Goal: Information Seeking & Learning: Learn about a topic

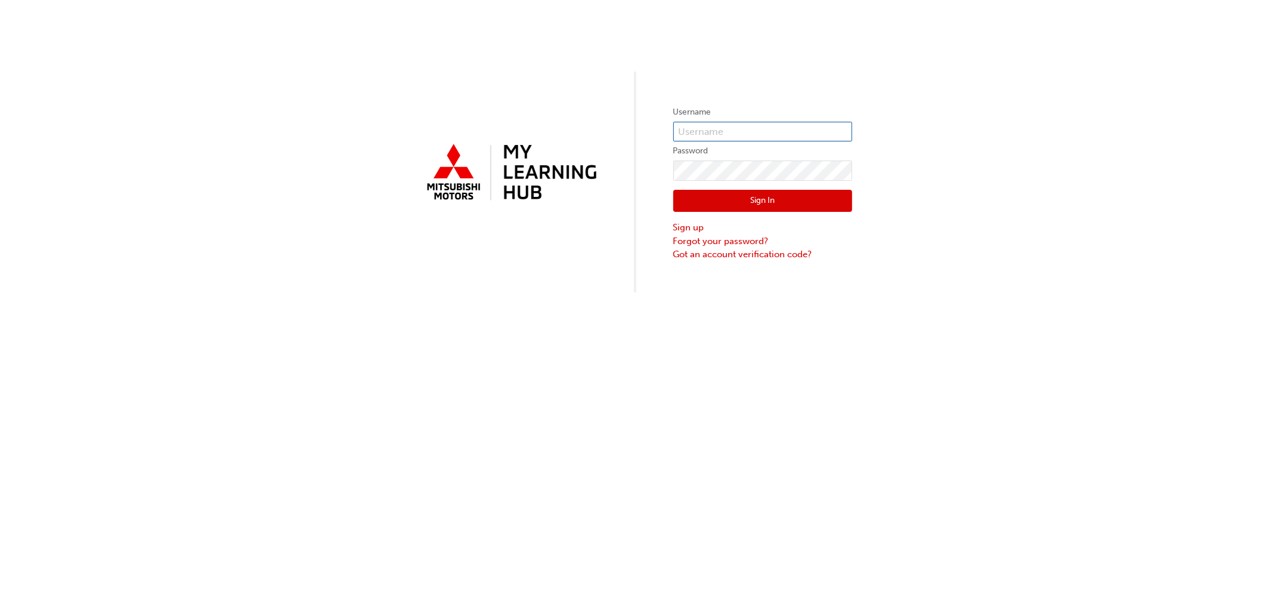
type input "[PERSON_NAME][EMAIL_ADDRESS][PERSON_NAME][DOMAIN_NAME]"
click at [707, 194] on button "Sign In" at bounding box center [762, 201] width 179 height 23
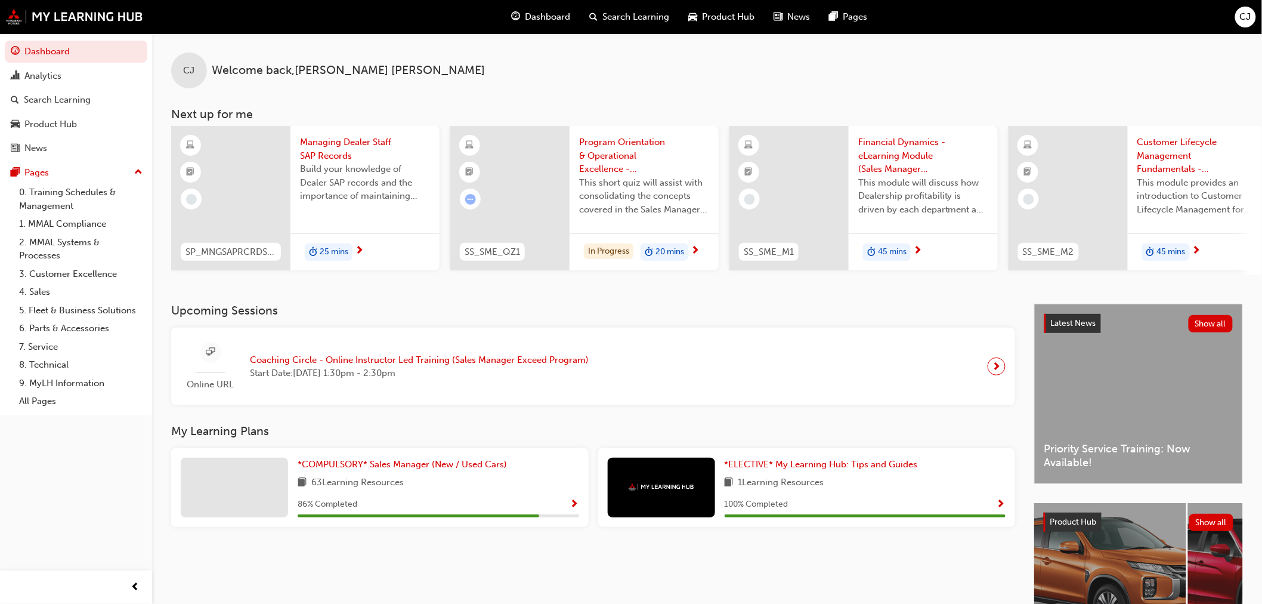
click at [56, 79] on div "Analytics" at bounding box center [42, 76] width 37 height 14
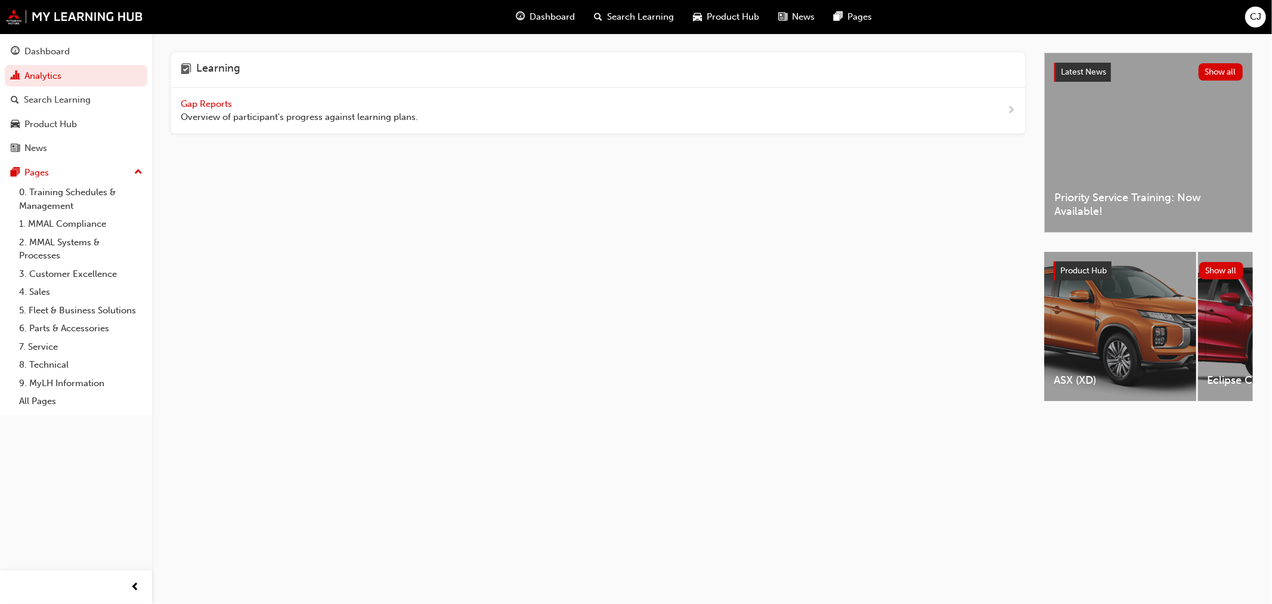
click at [57, 102] on div "Search Learning" at bounding box center [57, 100] width 67 height 14
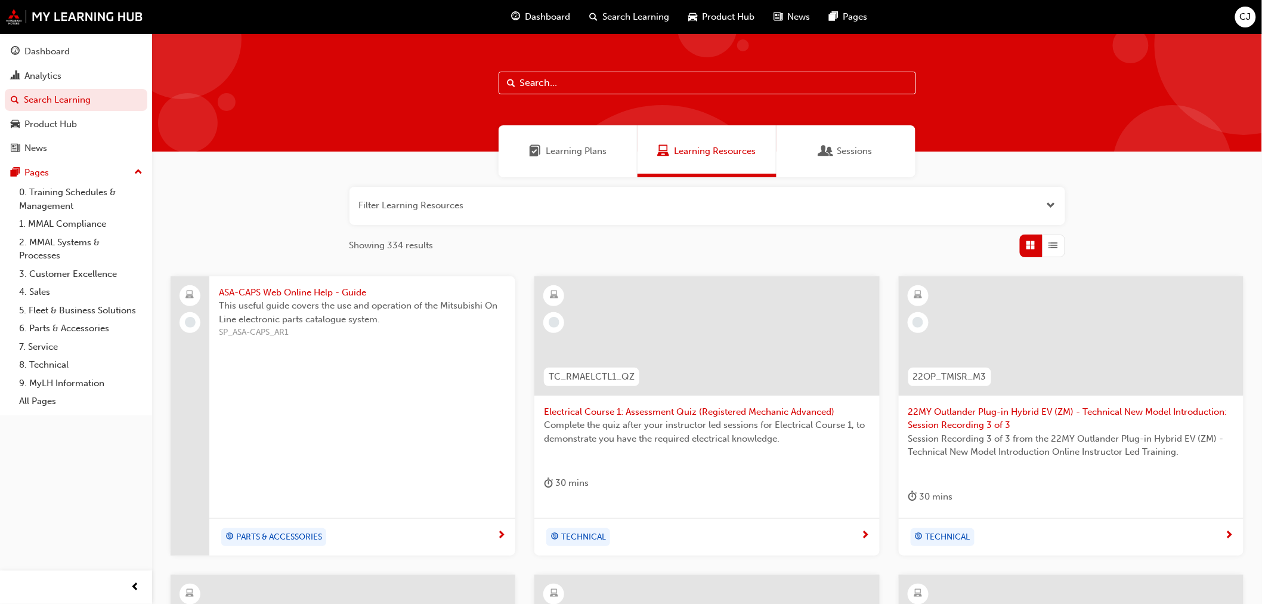
click at [570, 147] on span "Learning Plans" at bounding box center [576, 151] width 61 height 14
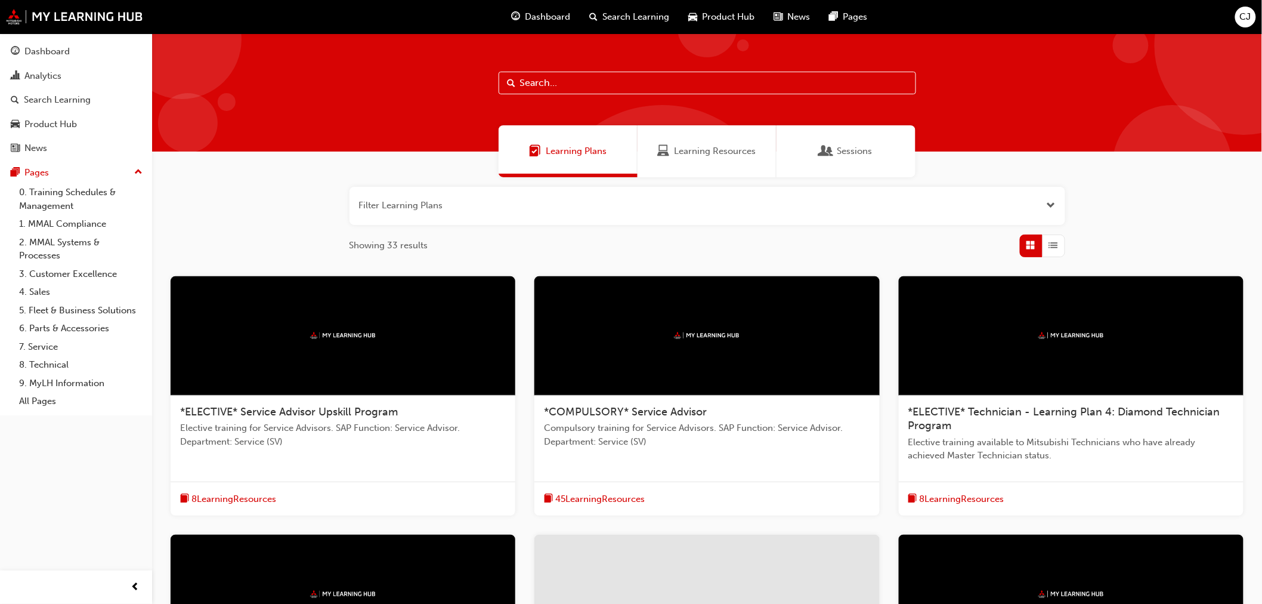
click at [849, 157] on span "Sessions" at bounding box center [854, 151] width 35 height 14
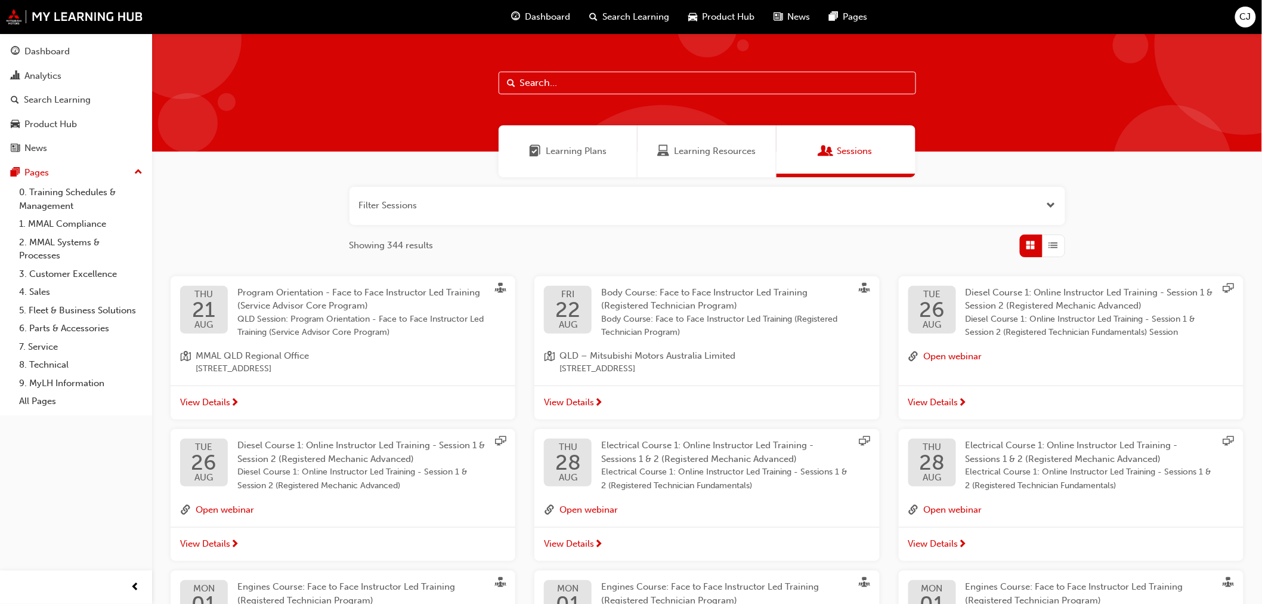
click at [57, 56] on div "Dashboard" at bounding box center [46, 52] width 45 height 14
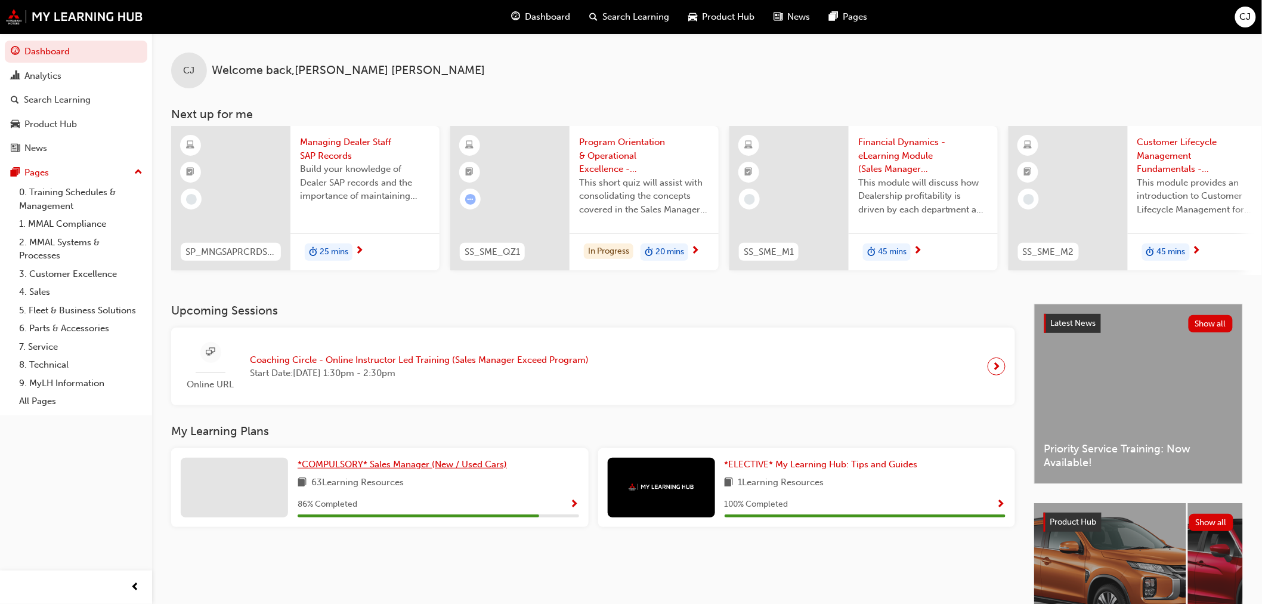
click at [410, 467] on span "*COMPULSORY* Sales Manager (New / Used Cars)" at bounding box center [402, 464] width 209 height 11
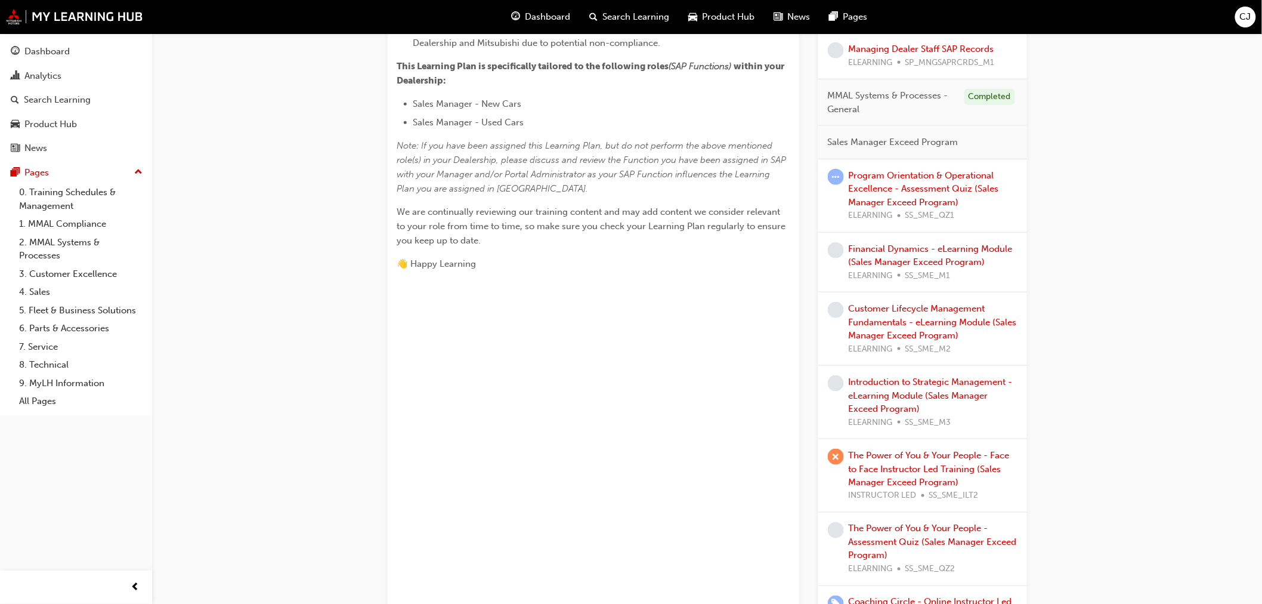
scroll to position [530, 0]
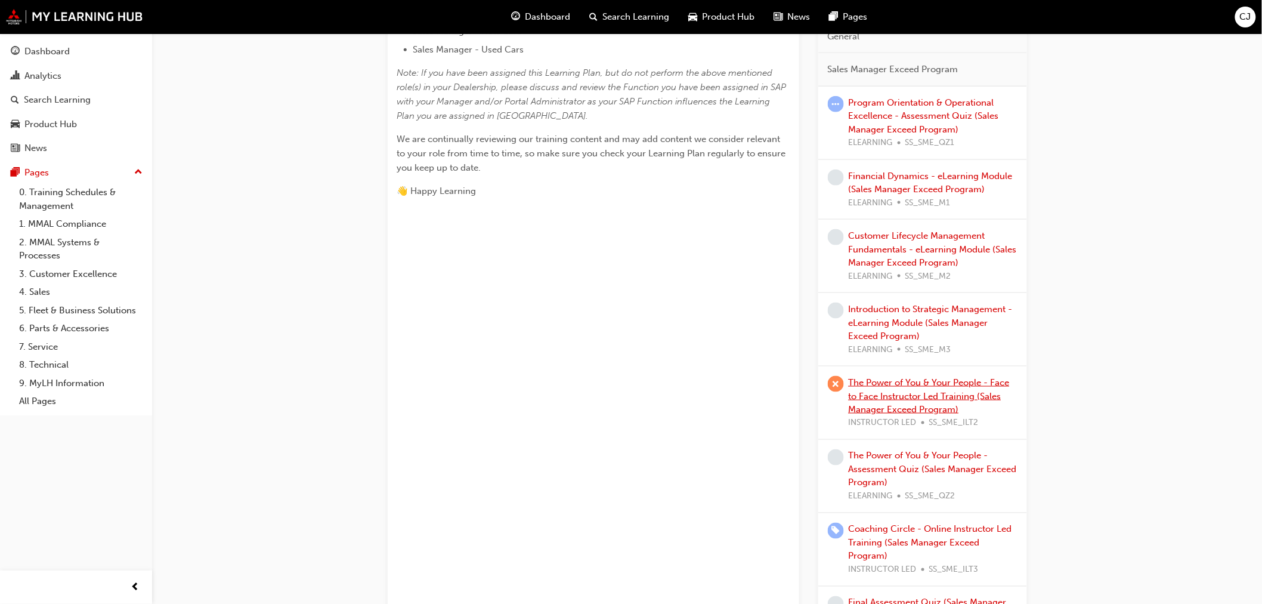
click at [922, 385] on link "The Power of You & Your People - Face to Face Instructor Led Training (Sales Ma…" at bounding box center [929, 396] width 161 height 38
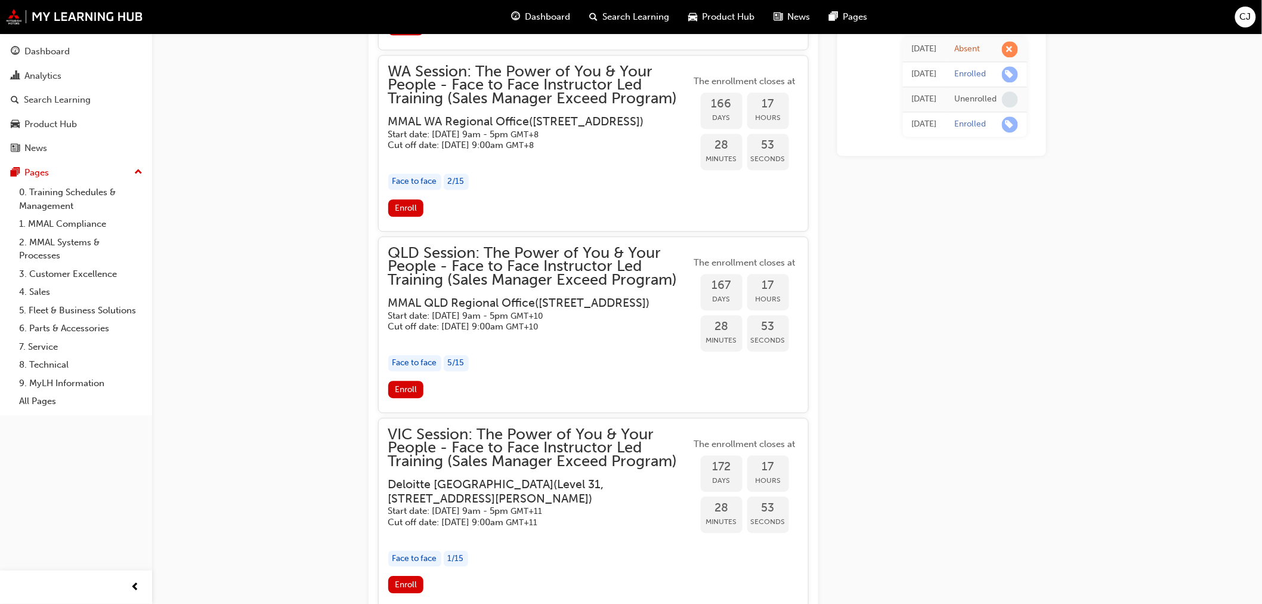
scroll to position [1193, 0]
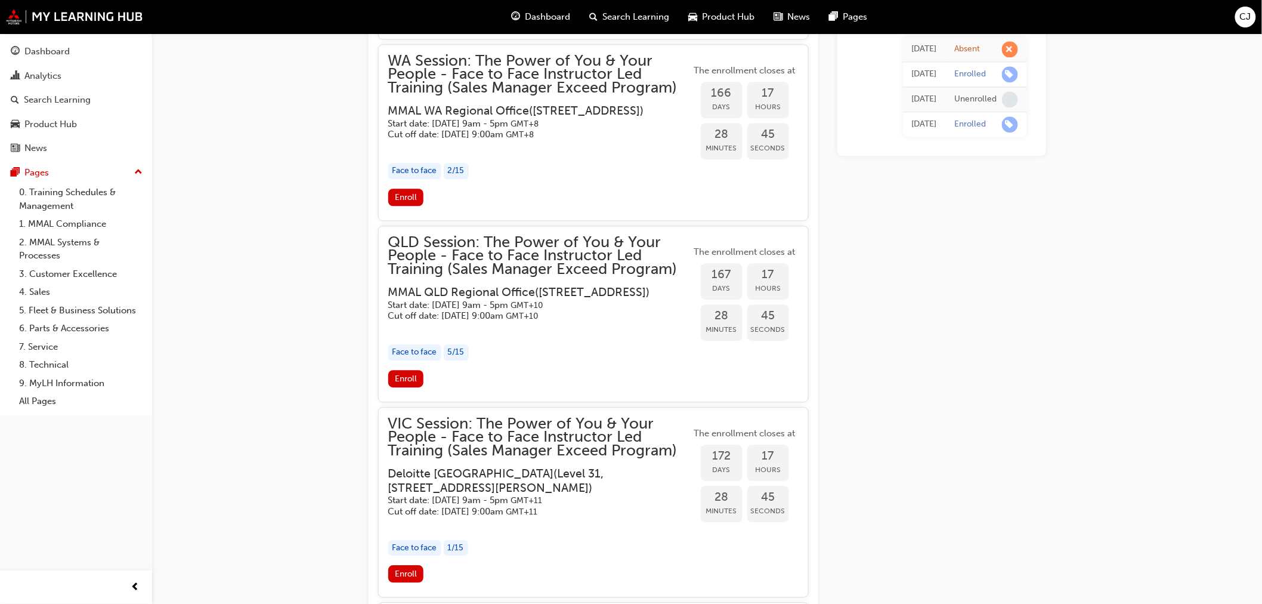
click at [409, 387] on button "Enroll" at bounding box center [406, 378] width 36 height 17
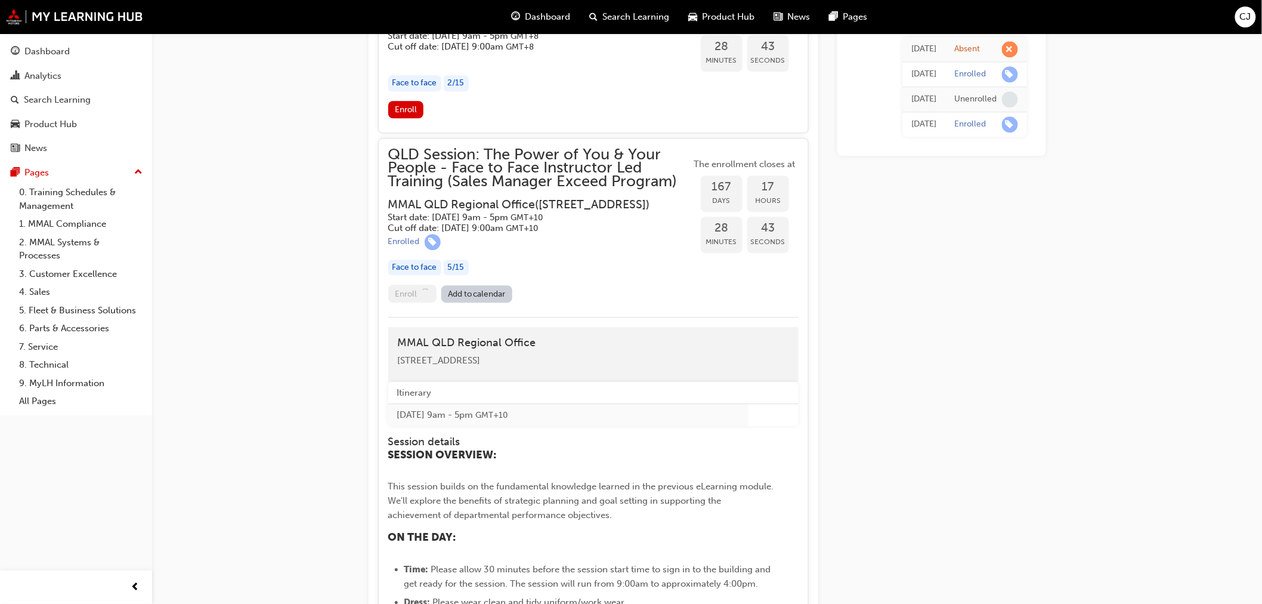
scroll to position [1392, 0]
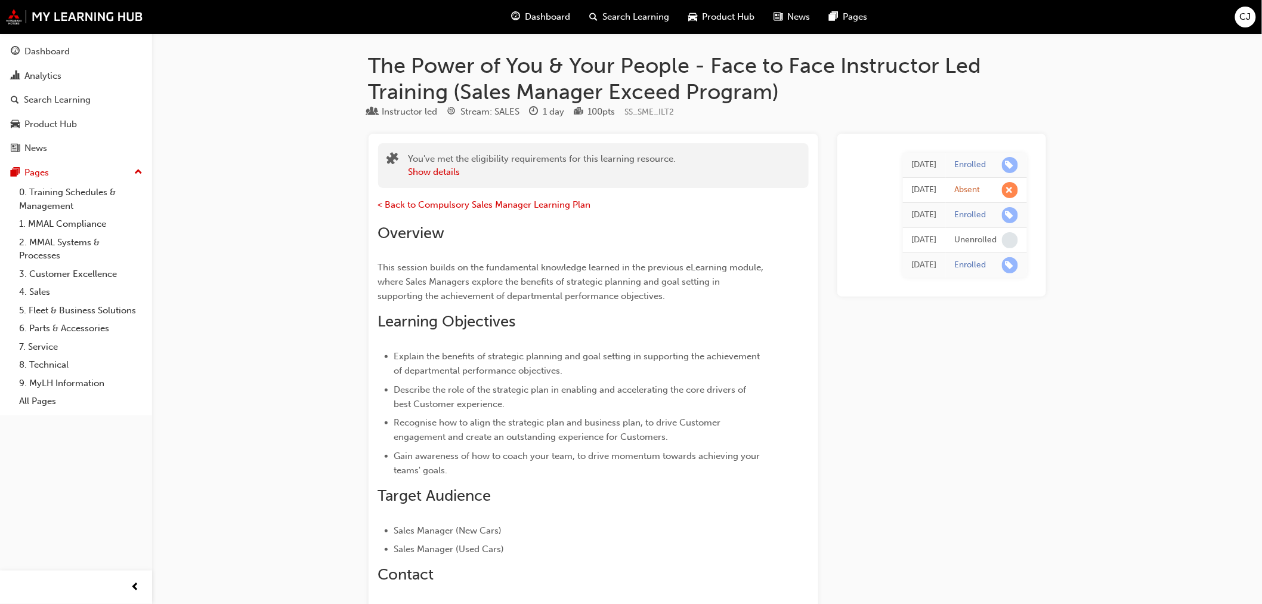
click at [60, 61] on link "Dashboard" at bounding box center [76, 52] width 143 height 22
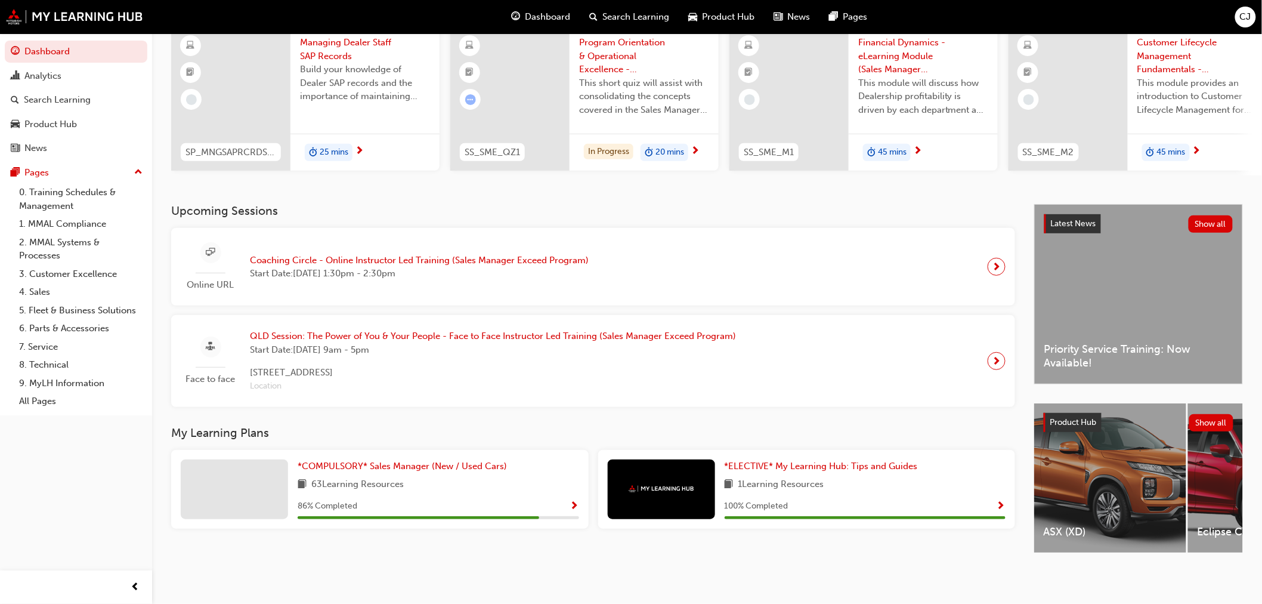
scroll to position [109, 0]
click at [426, 478] on div "63 Learning Resources" at bounding box center [439, 484] width 282 height 15
click at [421, 460] on span "*COMPULSORY* Sales Manager (New / Used Cars)" at bounding box center [402, 465] width 209 height 11
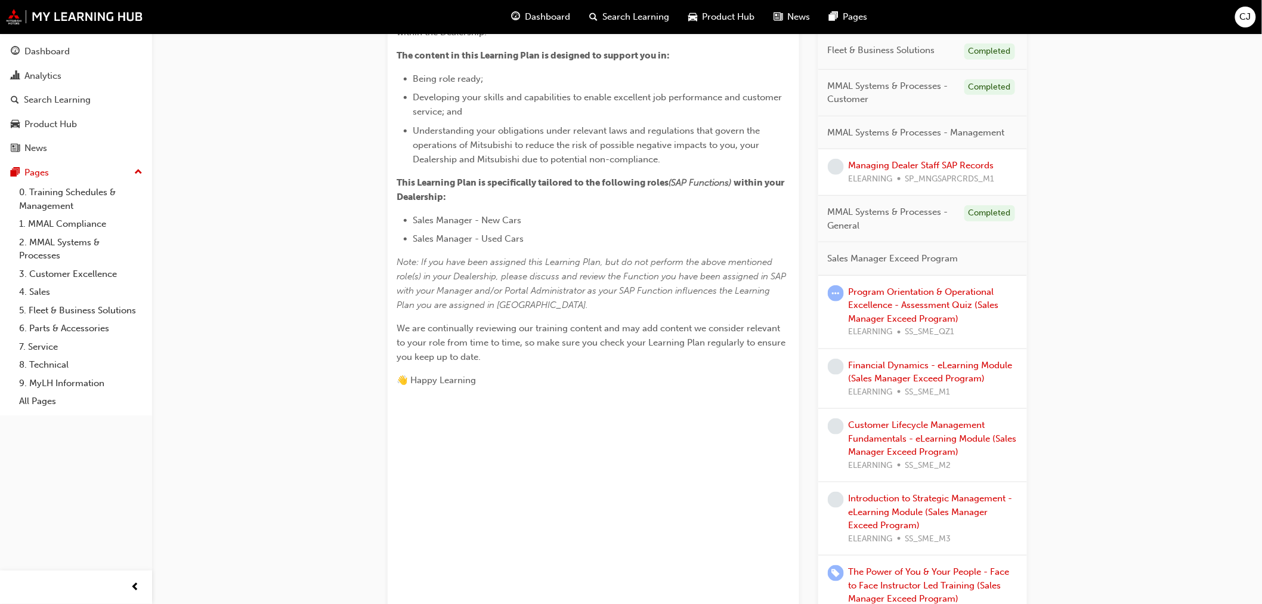
scroll to position [208, 0]
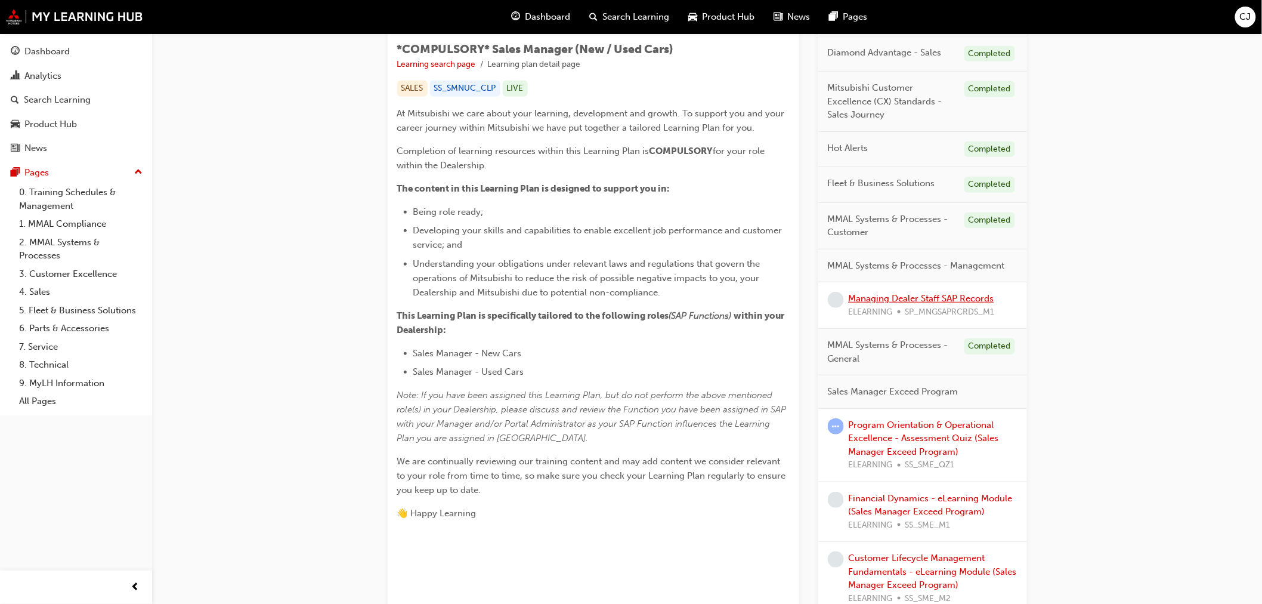
click at [910, 300] on link "Managing Dealer Staff SAP Records" at bounding box center [922, 298] width 146 height 11
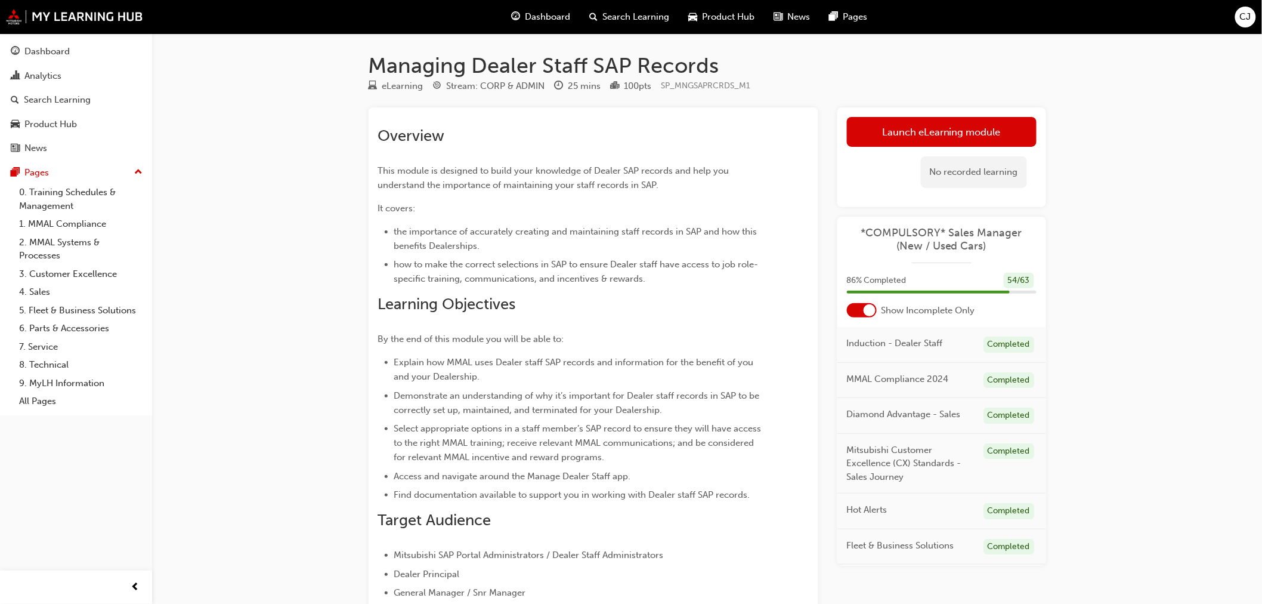
click at [886, 130] on link "Launch eLearning module" at bounding box center [942, 132] width 190 height 30
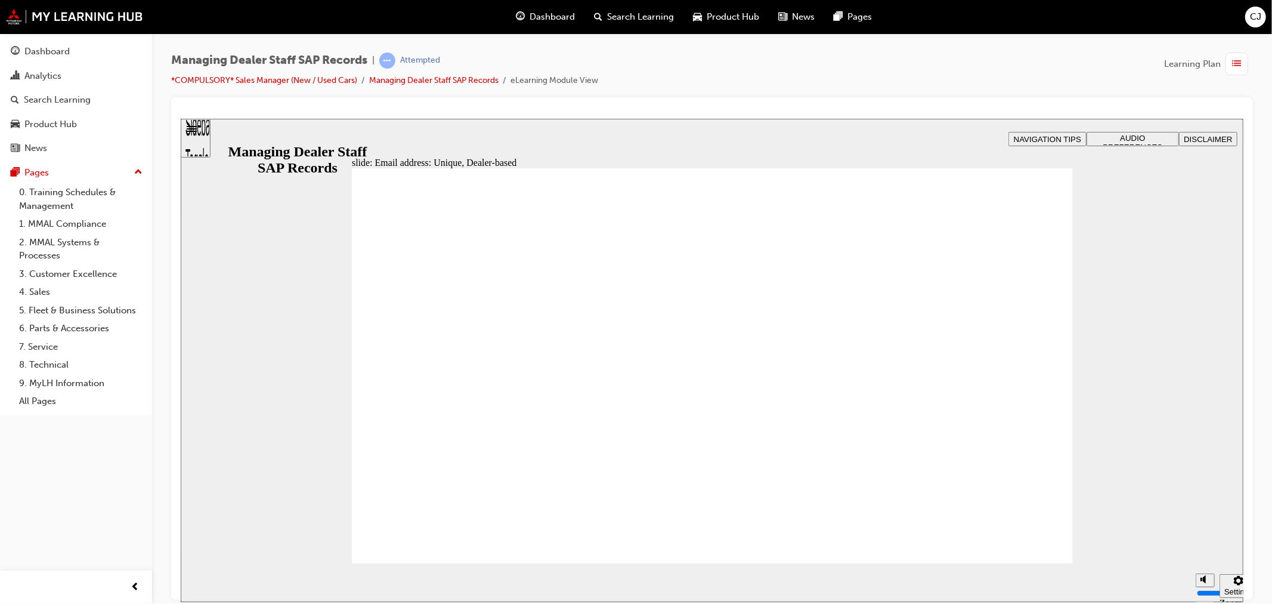
drag, startPoint x: 1020, startPoint y: 200, endPoint x: 1010, endPoint y: 208, distance: 12.3
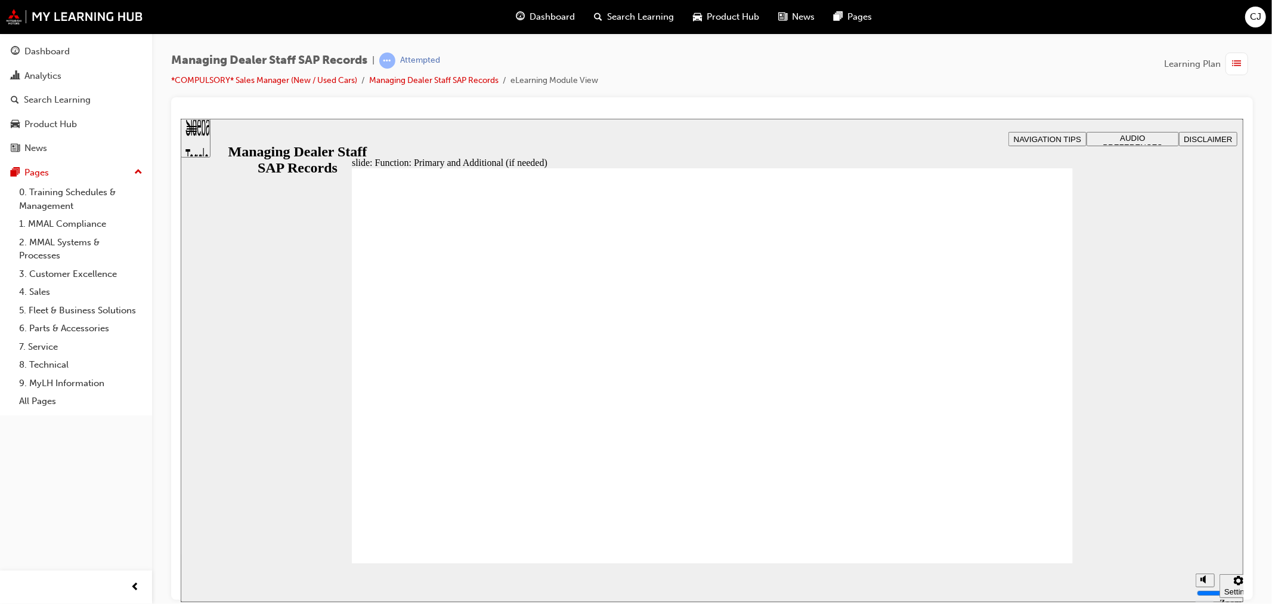
drag, startPoint x: 979, startPoint y: 264, endPoint x: 975, endPoint y: 286, distance: 22.4
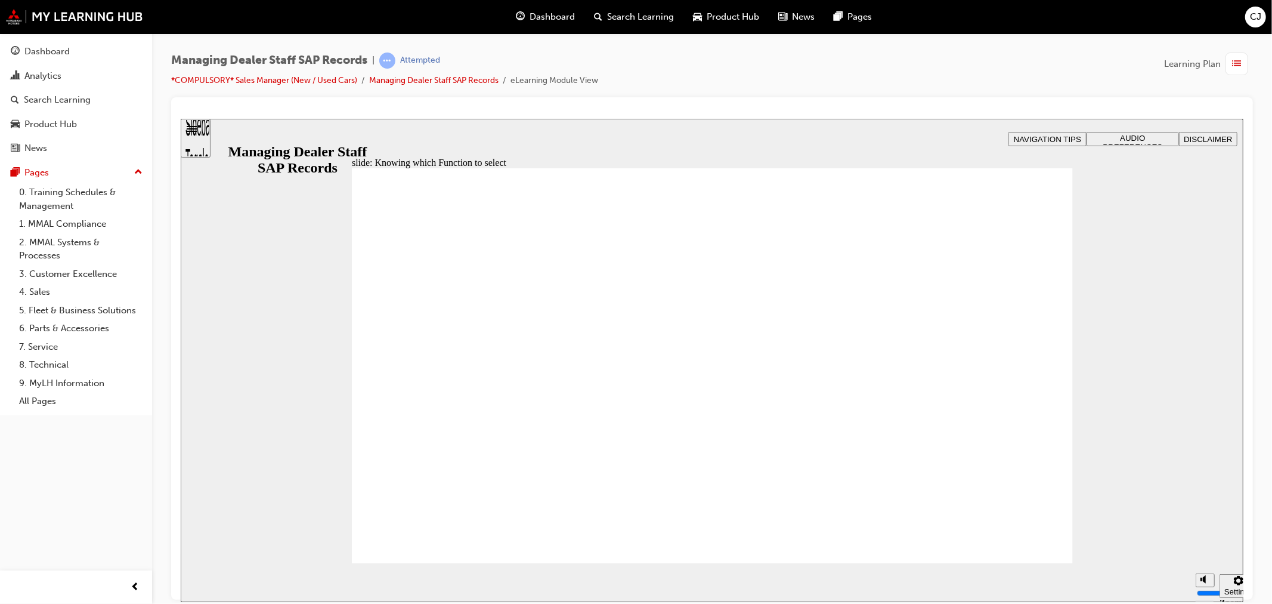
drag, startPoint x: 1031, startPoint y: 195, endPoint x: 1022, endPoint y: 197, distance: 9.8
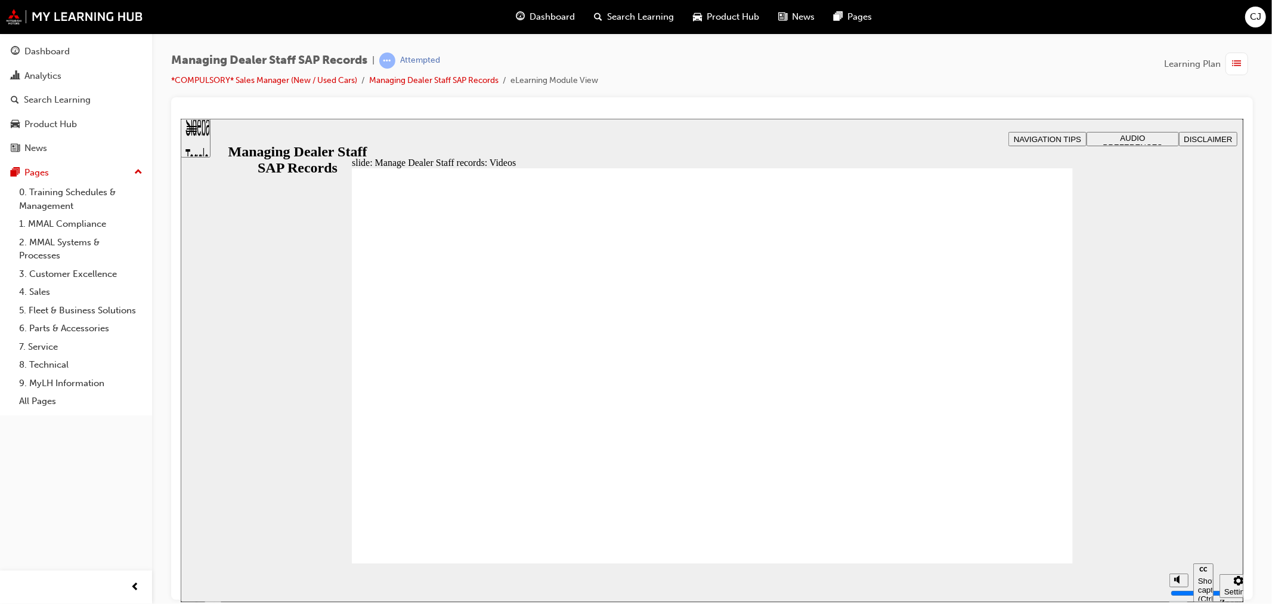
type input "123"
type input "127"
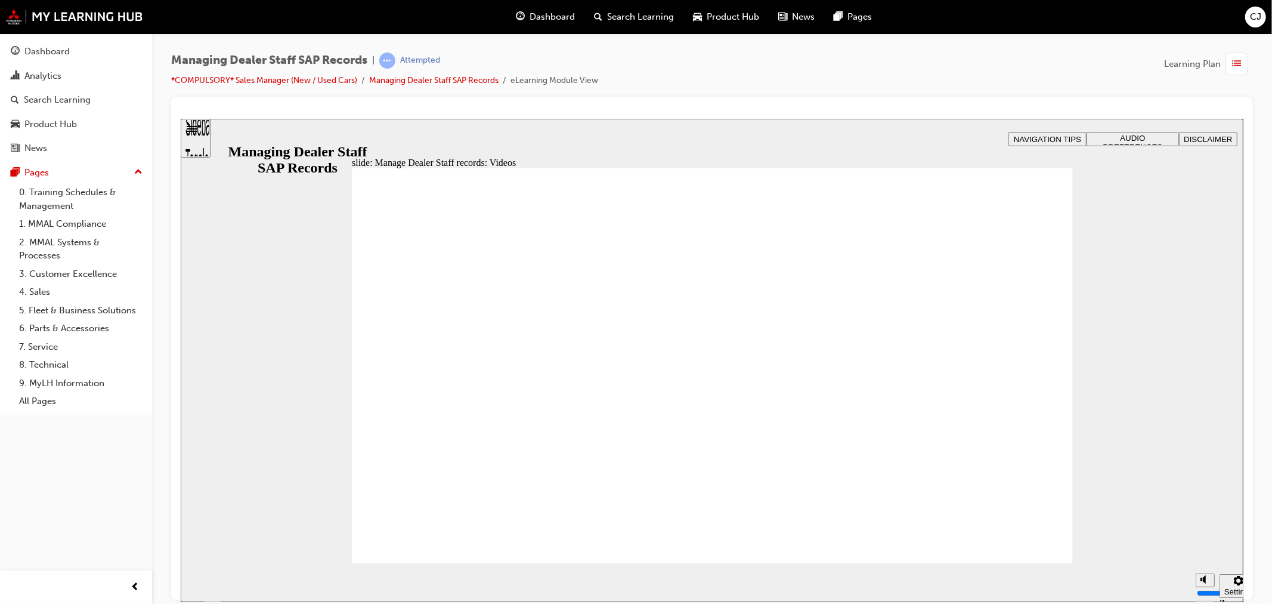
type input "254"
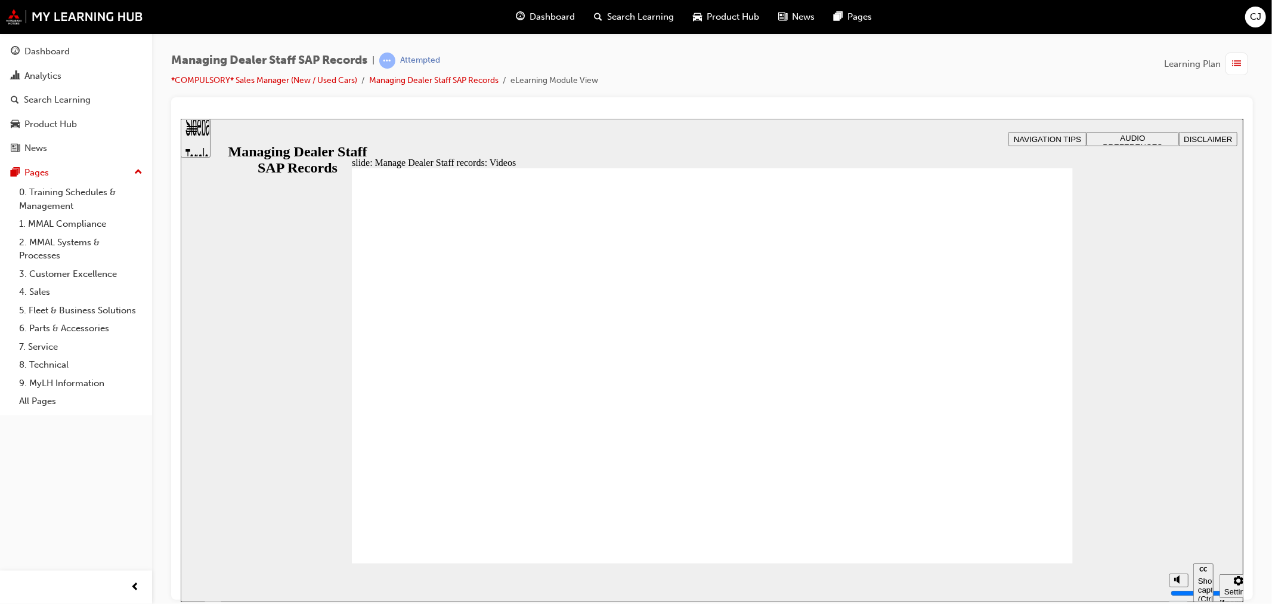
type input "75"
type input "144"
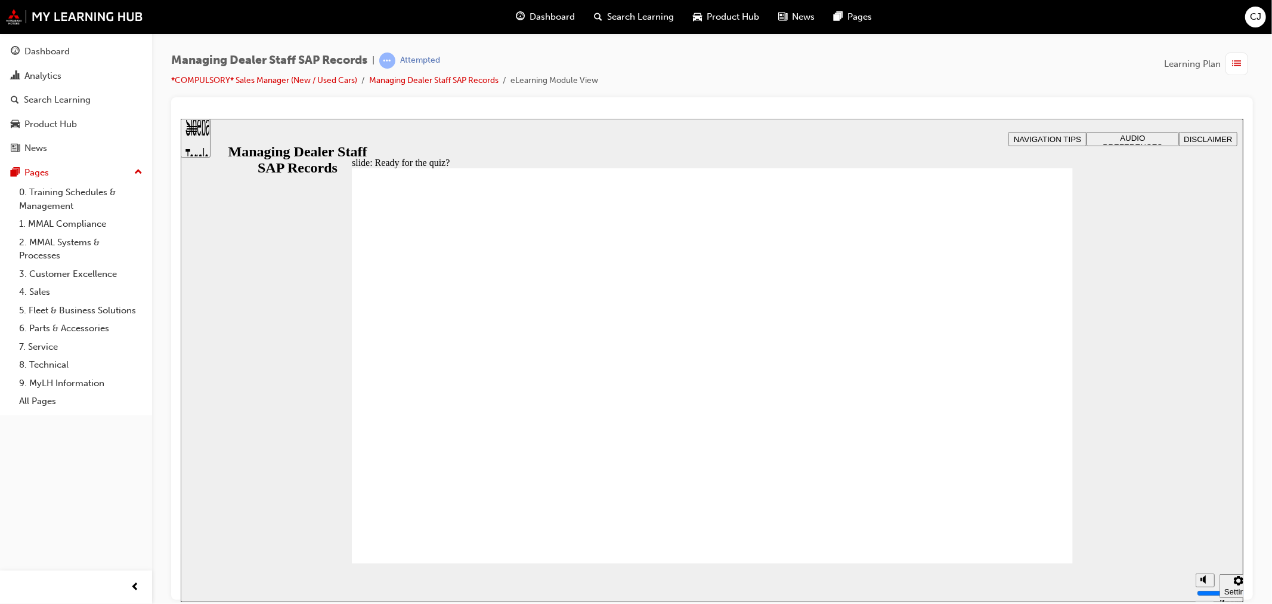
drag, startPoint x: 999, startPoint y: 549, endPoint x: 1004, endPoint y: 538, distance: 12.5
checkbox input "true"
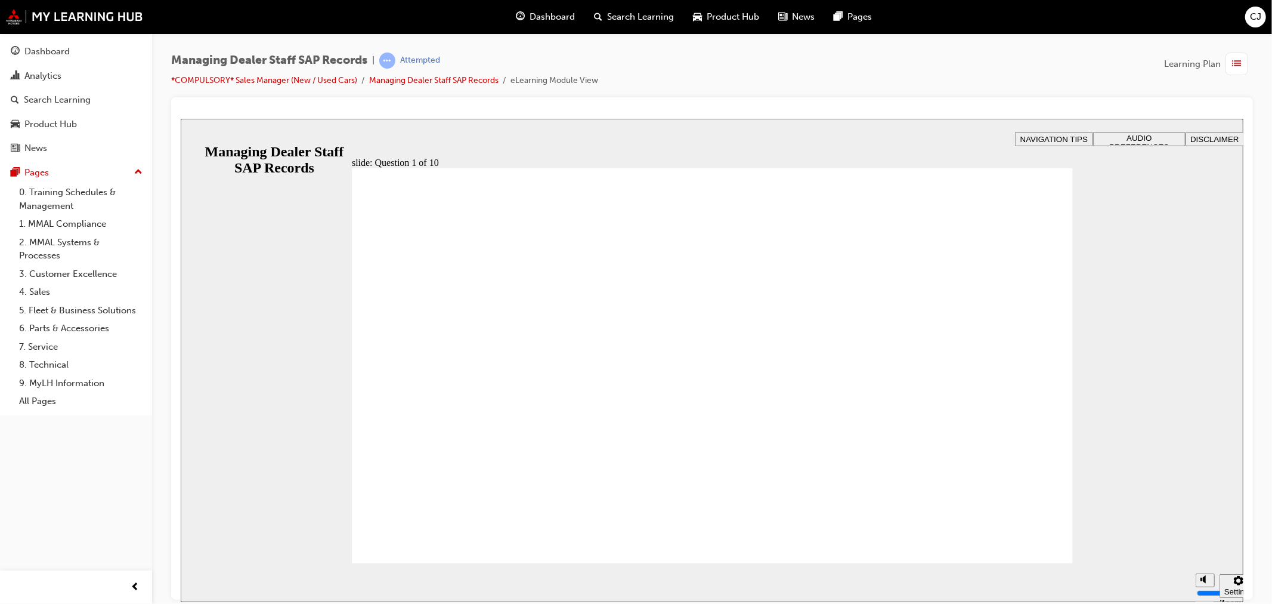
radio input "true"
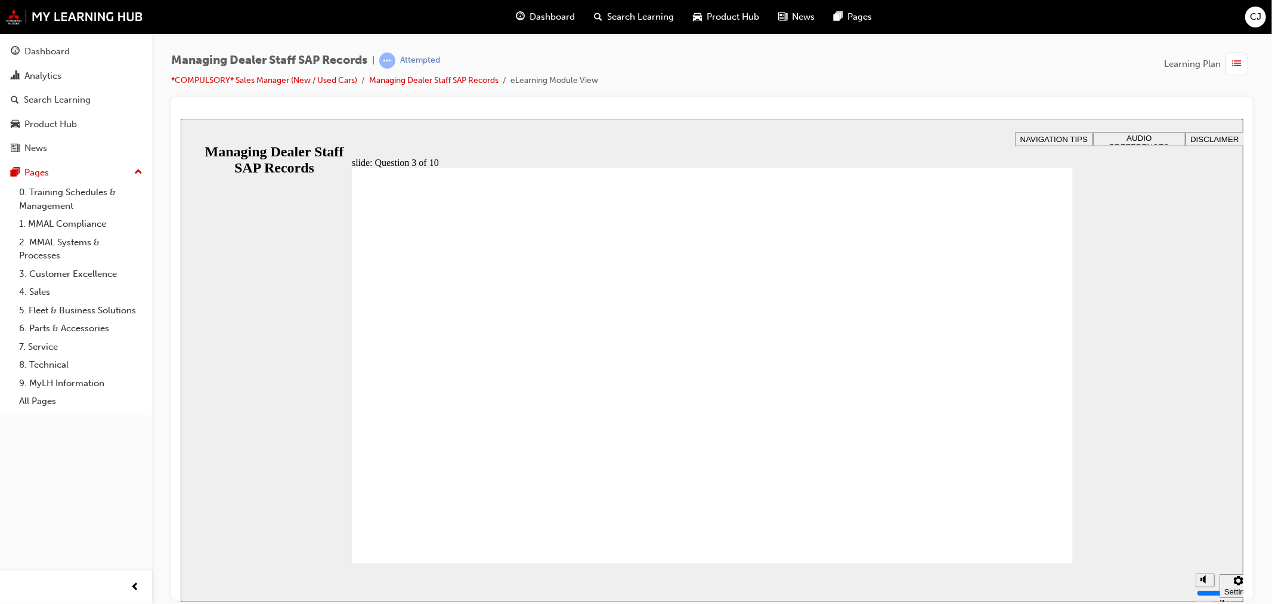
checkbox input "false"
checkbox input "true"
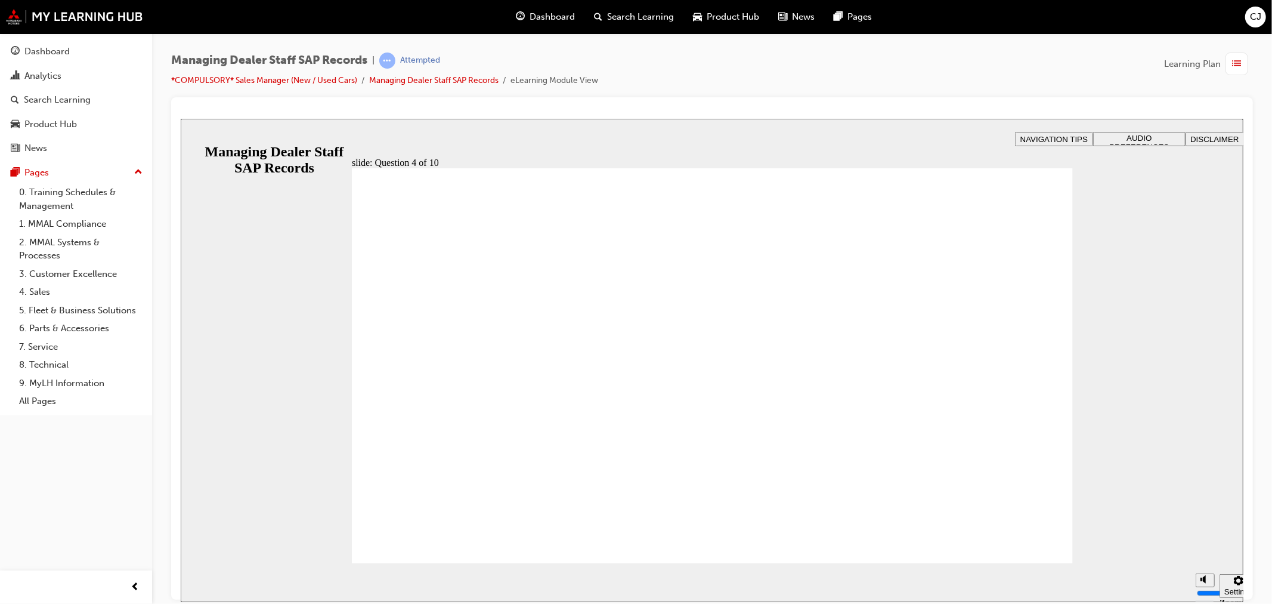
checkbox input "true"
checkbox input "false"
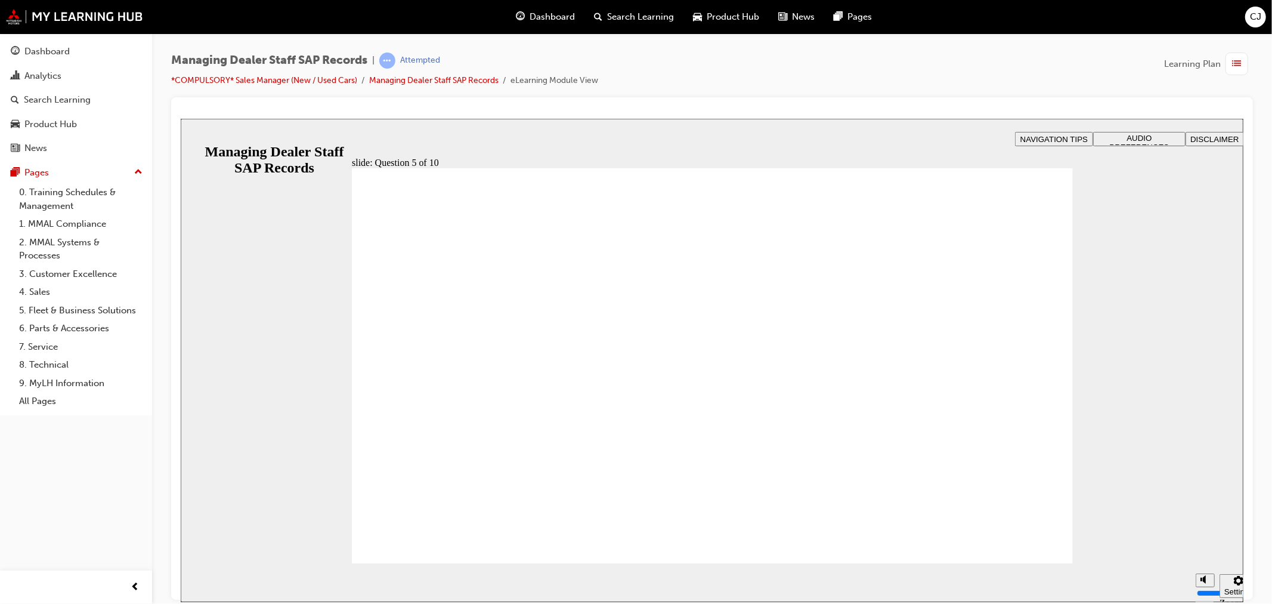
checkbox input "true"
drag, startPoint x: 501, startPoint y: 545, endPoint x: 444, endPoint y: 536, distance: 57.3
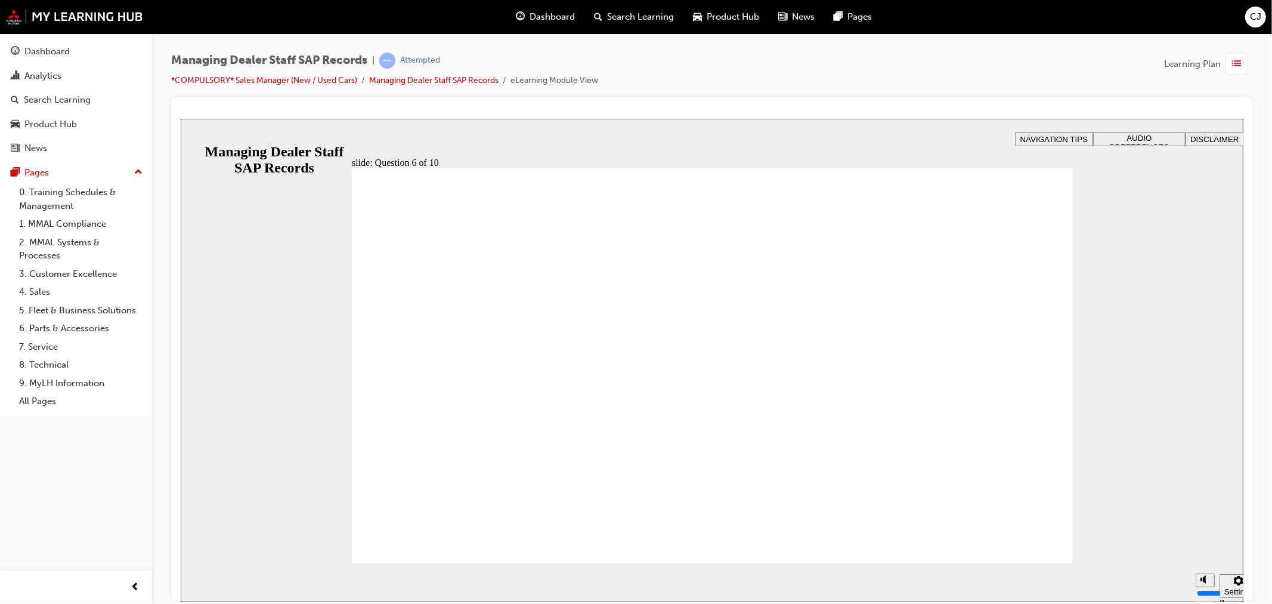
radio input "true"
checkbox input "true"
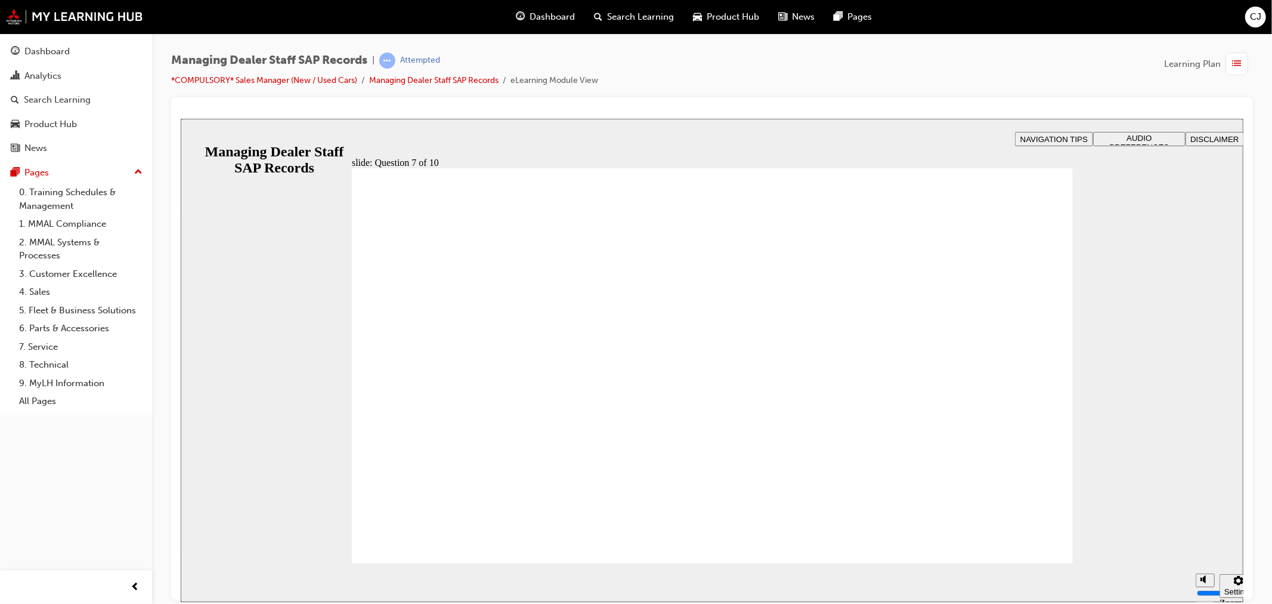
checkbox input "true"
radio input "true"
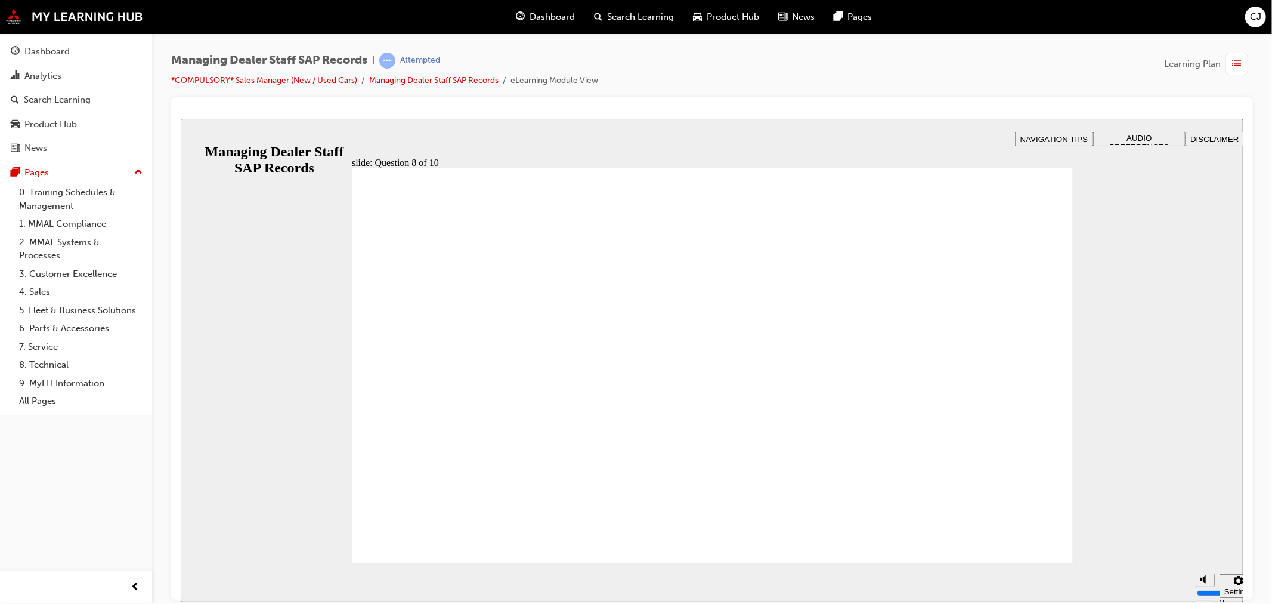
radio input "true"
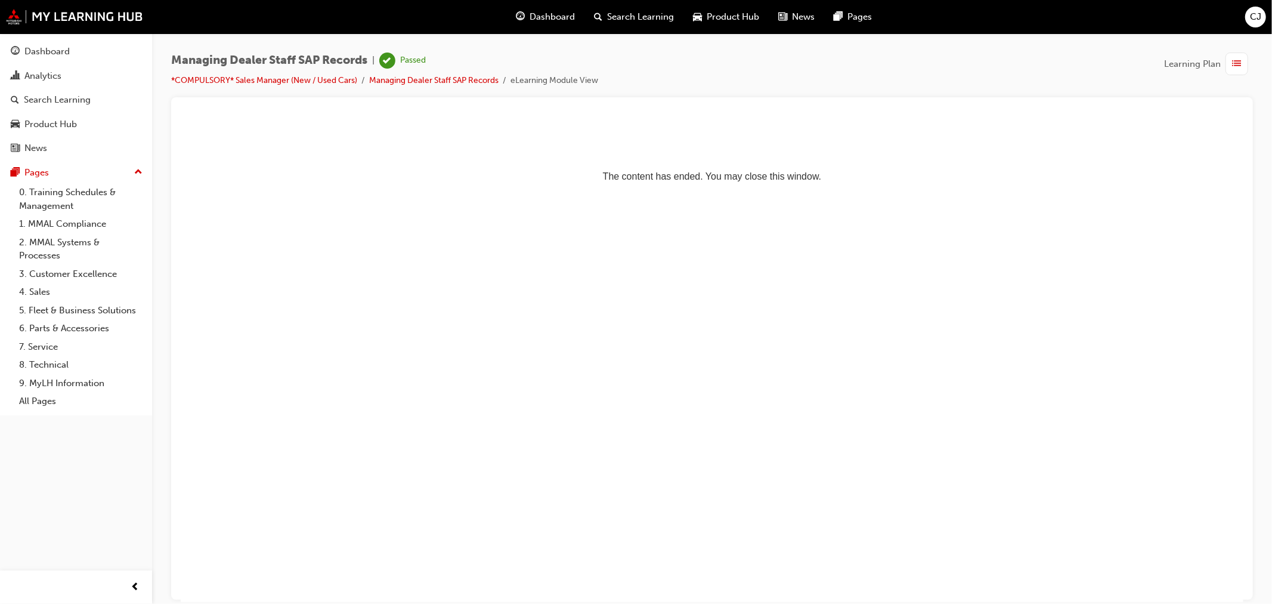
click at [42, 51] on div "Dashboard" at bounding box center [46, 52] width 45 height 14
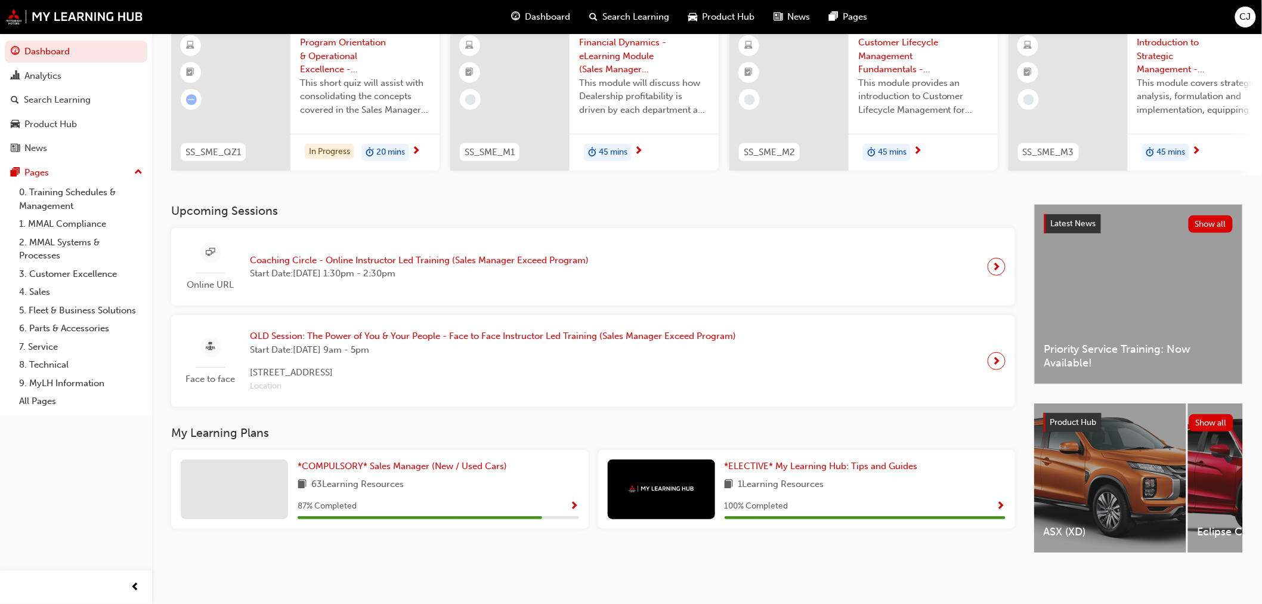
scroll to position [109, 0]
click at [487, 480] on div "63 Learning Resources" at bounding box center [439, 484] width 282 height 15
click at [472, 461] on span "*COMPULSORY* Sales Manager (New / Used Cars)" at bounding box center [402, 465] width 209 height 11
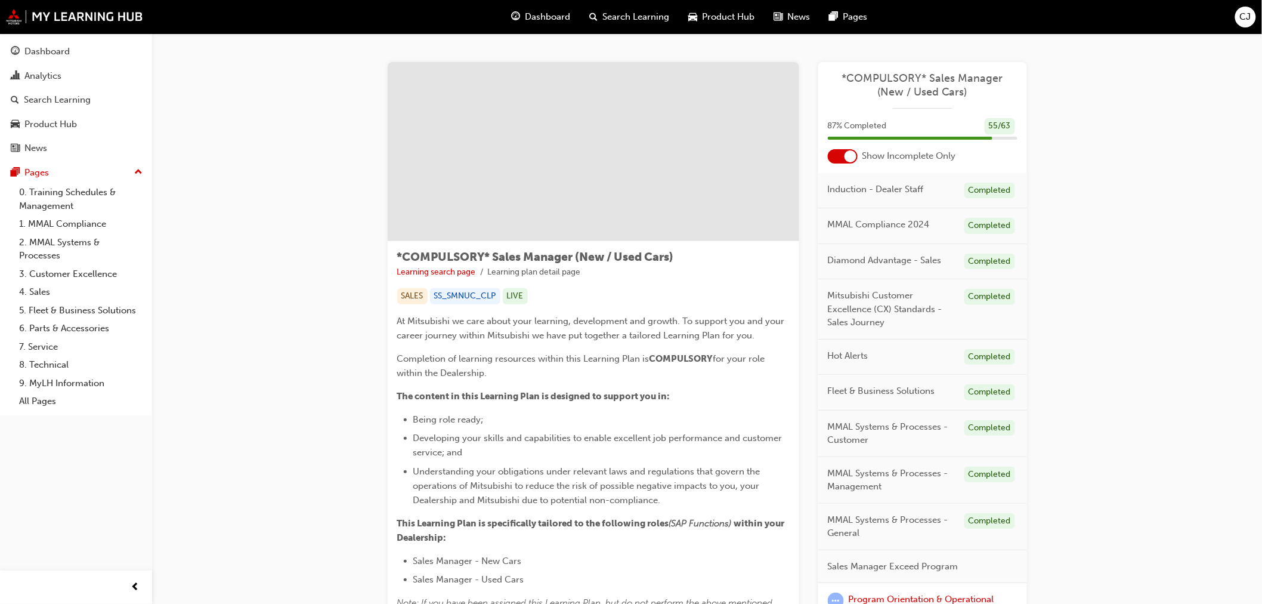
click at [846, 153] on div at bounding box center [851, 156] width 12 height 12
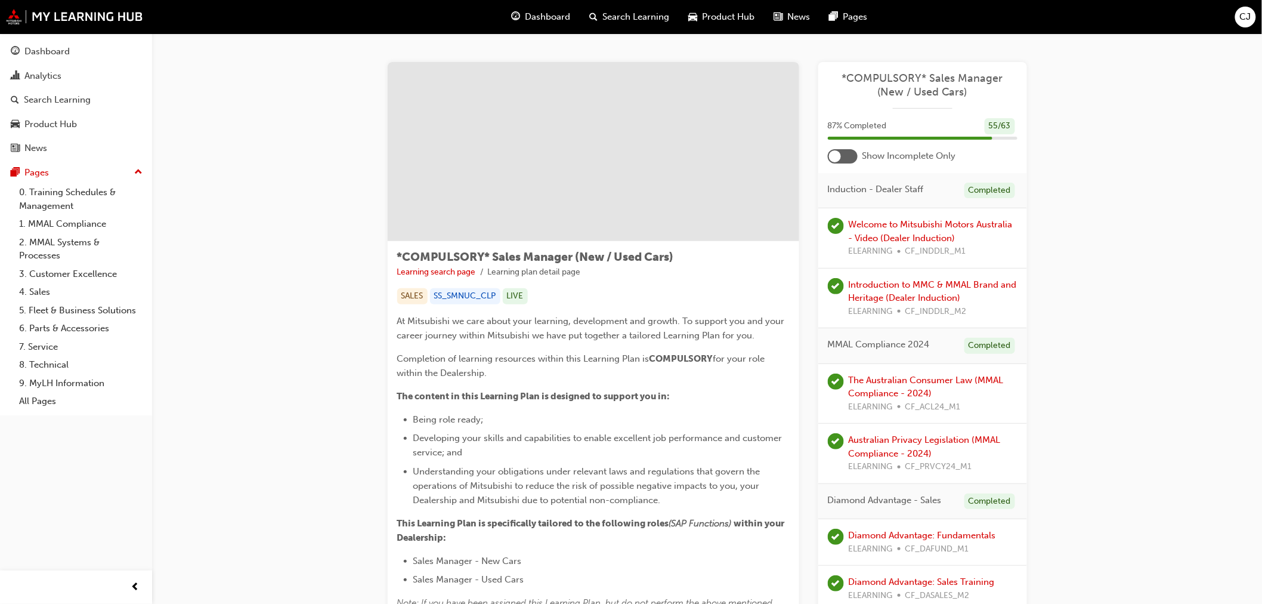
click at [846, 153] on div at bounding box center [843, 156] width 30 height 14
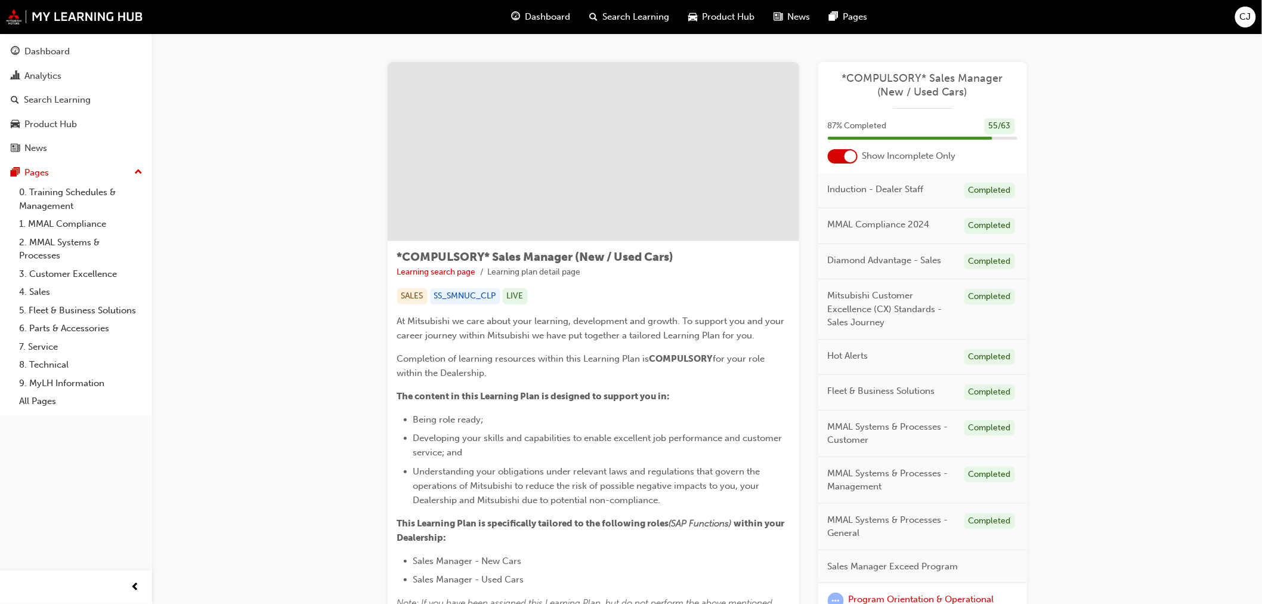
click at [46, 54] on div "Dashboard" at bounding box center [46, 52] width 45 height 14
